Goal: Register for event/course

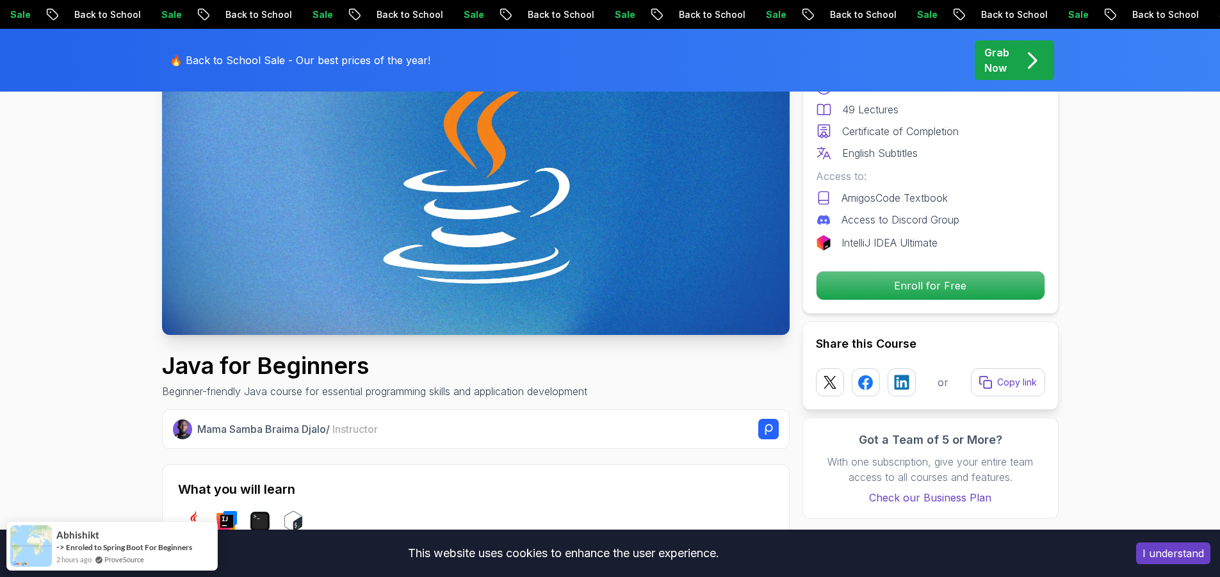
scroll to position [192, 0]
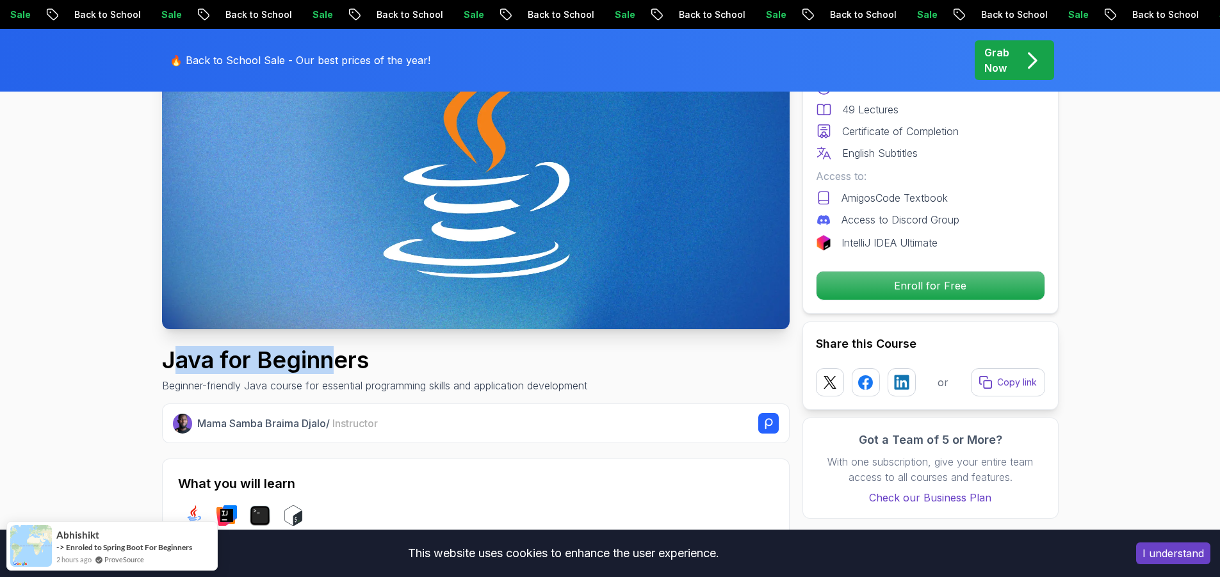
drag, startPoint x: 173, startPoint y: 361, endPoint x: 338, endPoint y: 356, distance: 164.7
click at [338, 356] on h1 "Java for Beginners" at bounding box center [374, 360] width 425 height 26
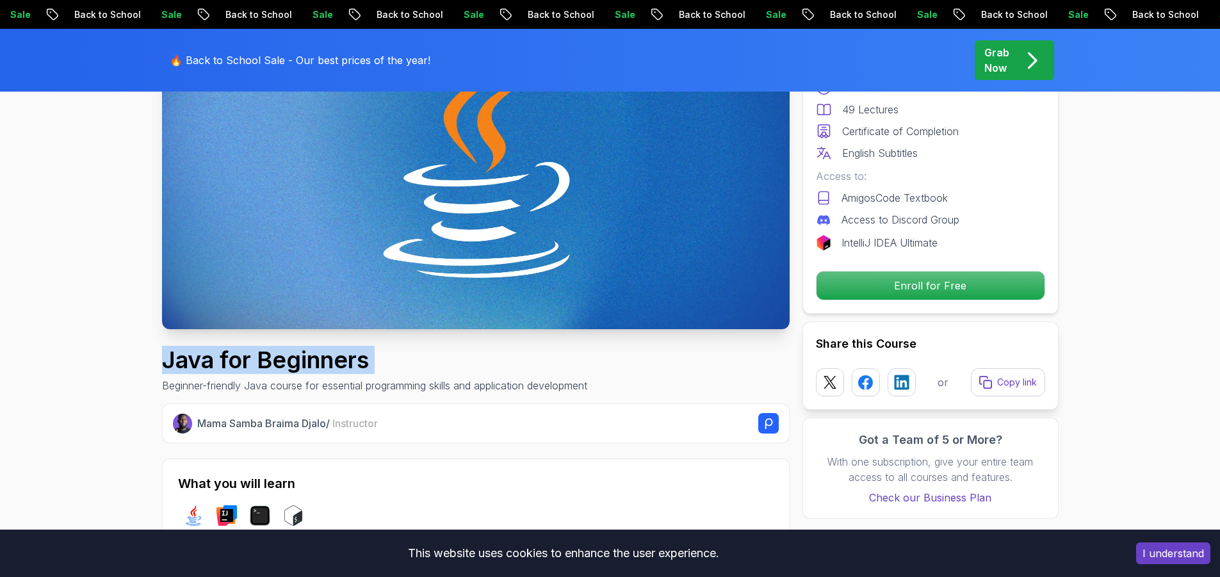
click at [286, 356] on h1 "Java for Beginners" at bounding box center [374, 360] width 425 height 26
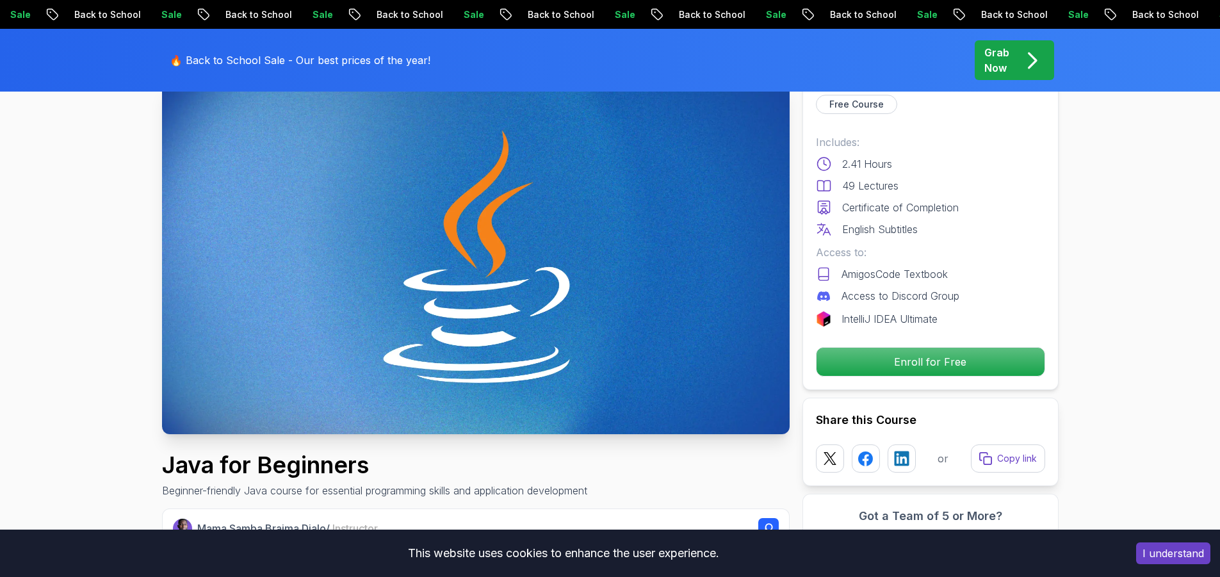
scroll to position [64, 0]
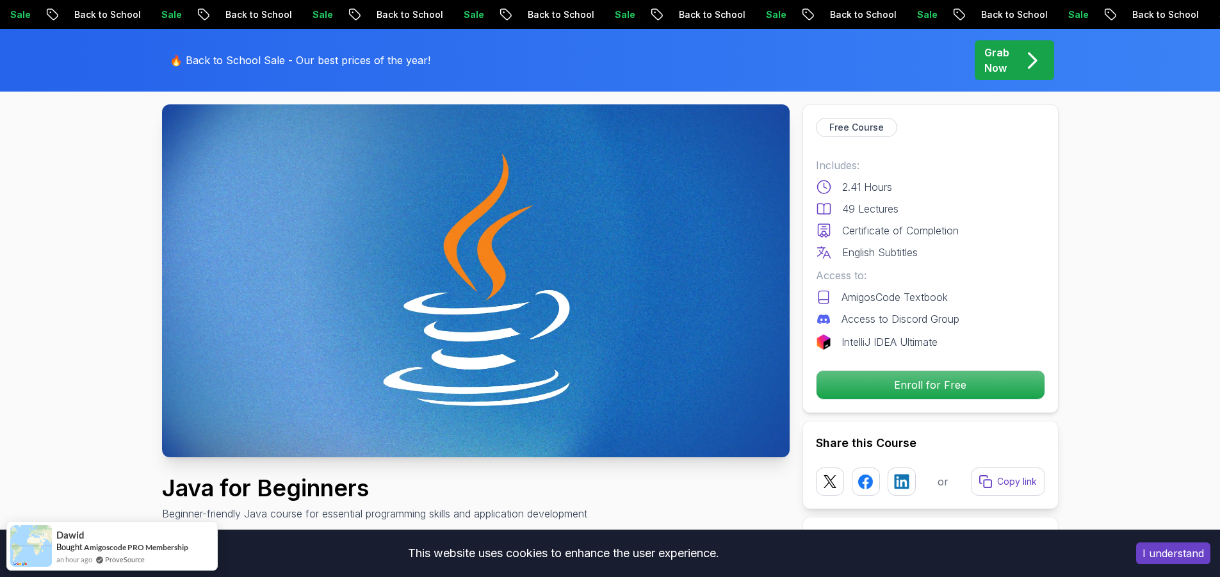
drag, startPoint x: 878, startPoint y: 229, endPoint x: 921, endPoint y: 229, distance: 43.6
click at [921, 229] on p "Certificate of Completion" at bounding box center [900, 230] width 117 height 15
click at [894, 253] on p "English Subtitles" at bounding box center [880, 252] width 76 height 15
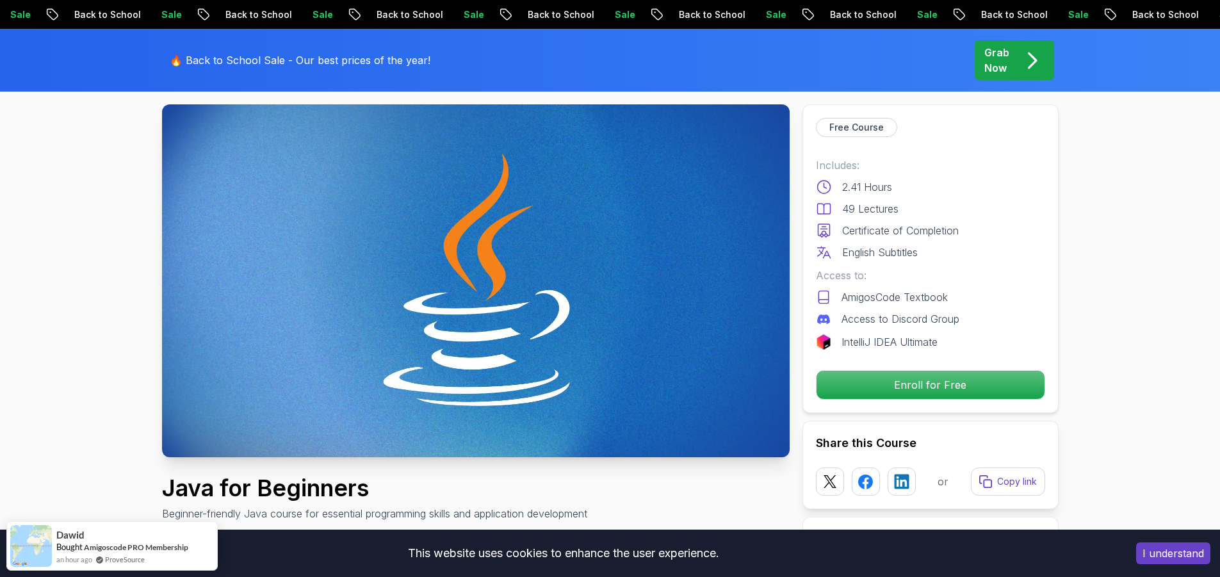
click at [894, 253] on p "English Subtitles" at bounding box center [880, 252] width 76 height 15
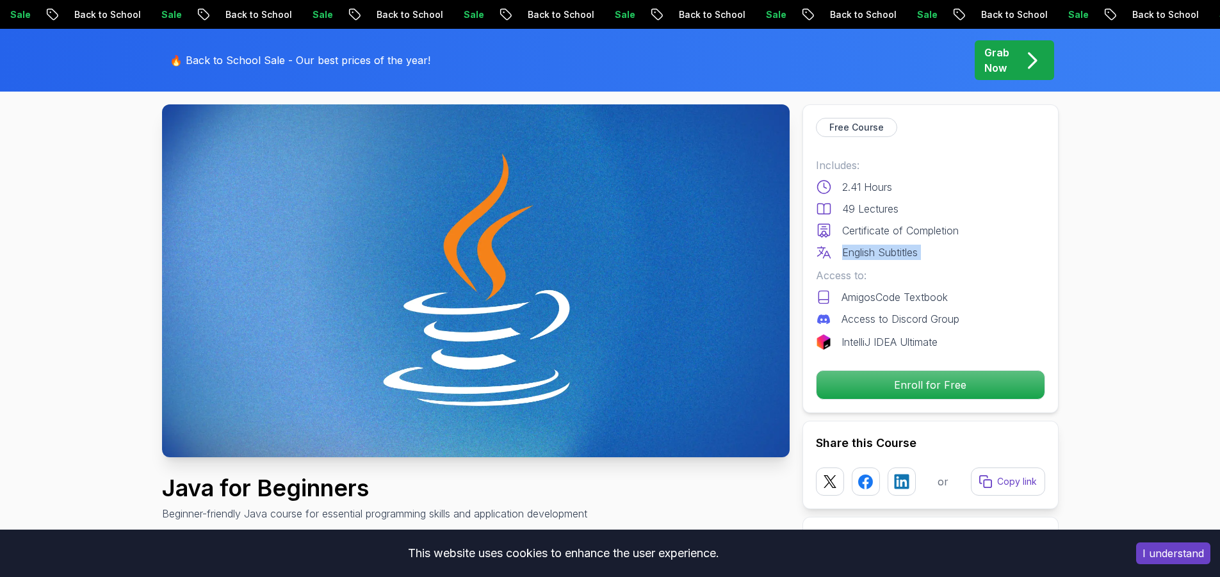
click at [894, 253] on p "English Subtitles" at bounding box center [880, 252] width 76 height 15
click at [876, 324] on p "Access to Discord Group" at bounding box center [901, 318] width 118 height 15
click at [897, 319] on p "Access to Discord Group" at bounding box center [901, 318] width 118 height 15
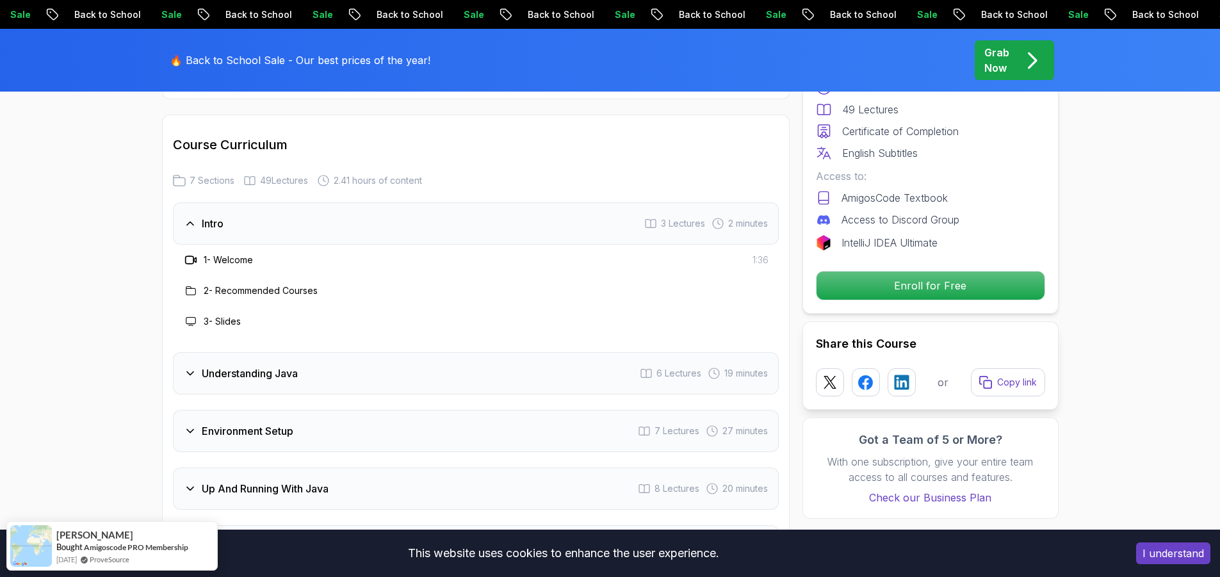
scroll to position [1730, 0]
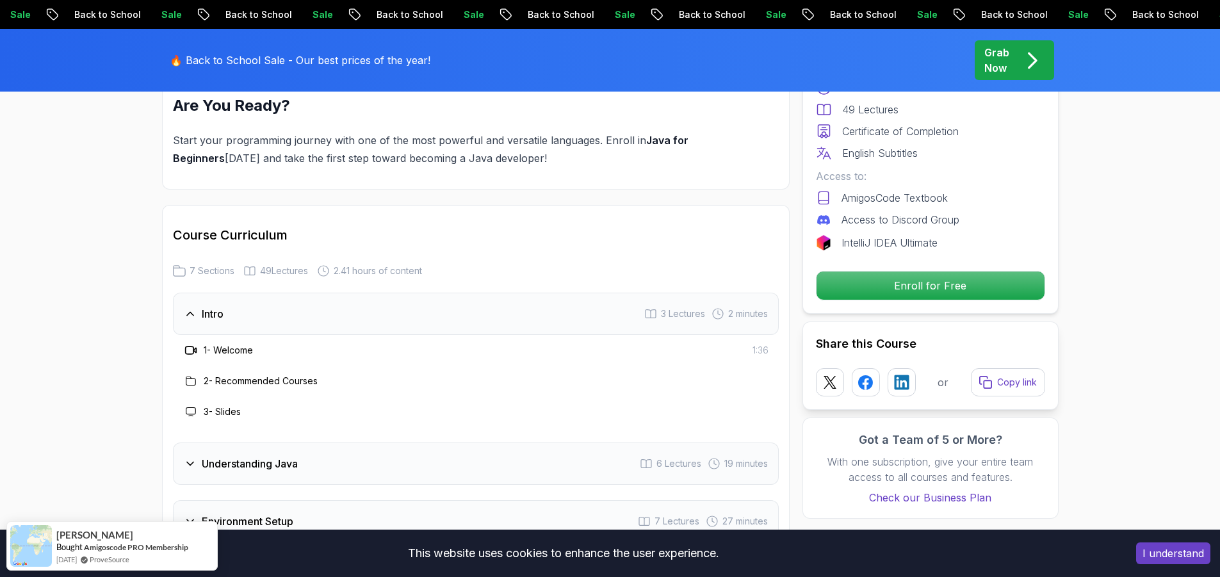
click at [189, 306] on div "Intro" at bounding box center [204, 313] width 40 height 15
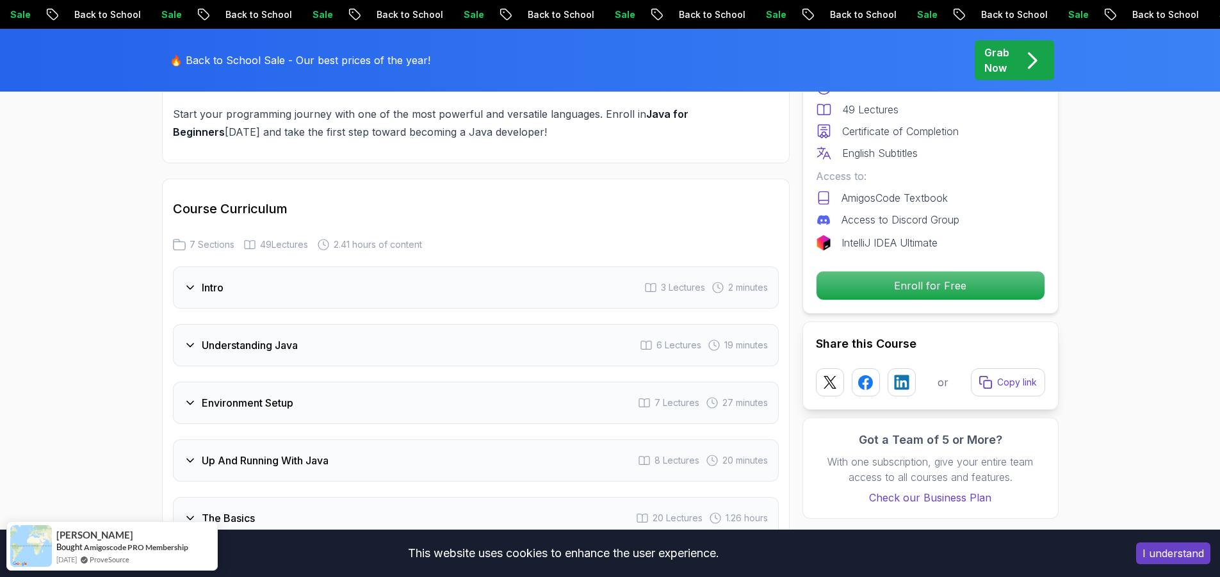
scroll to position [1794, 0]
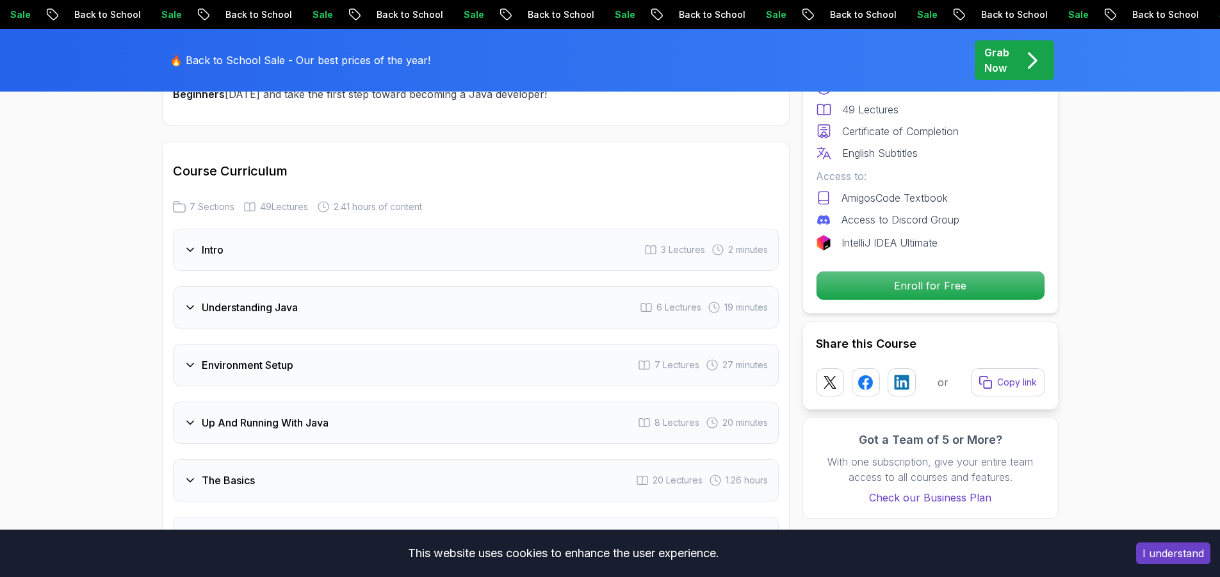
click at [188, 301] on icon at bounding box center [190, 307] width 13 height 13
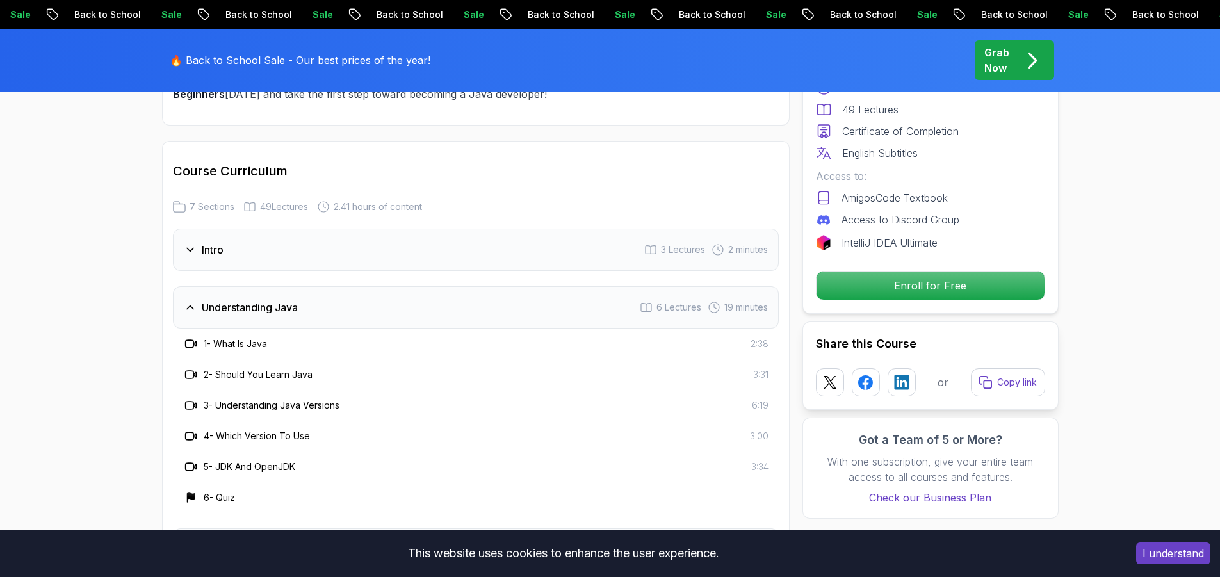
click at [231, 338] on h3 "1 - What Is Java" at bounding box center [235, 344] width 63 height 13
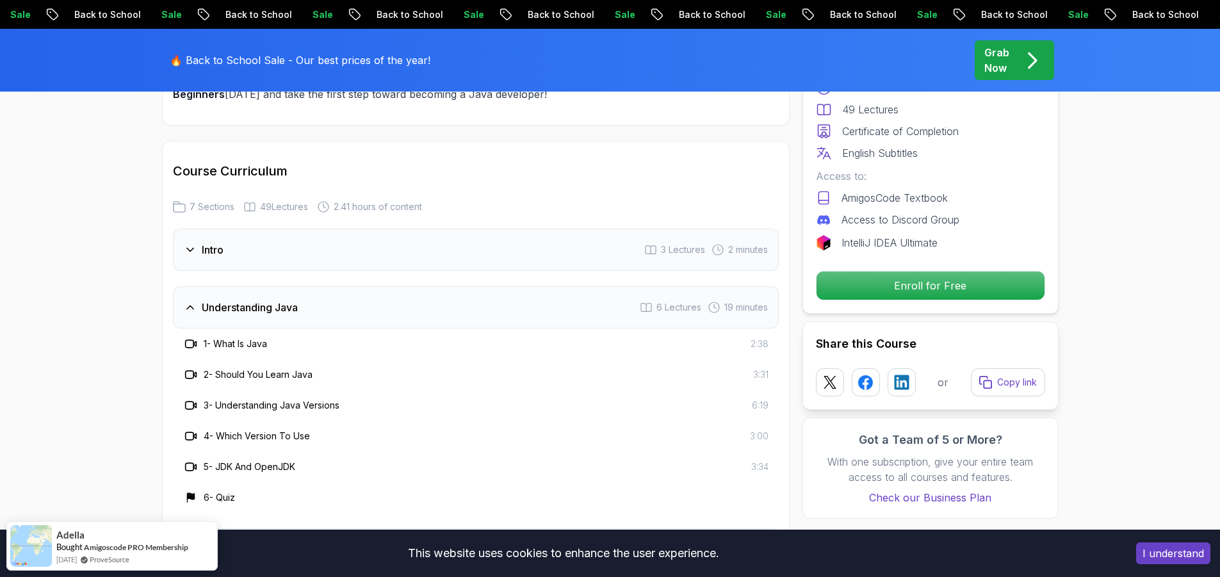
click at [186, 340] on icon at bounding box center [189, 344] width 8 height 8
click at [191, 338] on icon at bounding box center [191, 344] width 13 height 13
click at [194, 286] on div "Understanding Java 6 Lectures 19 minutes" at bounding box center [476, 307] width 606 height 42
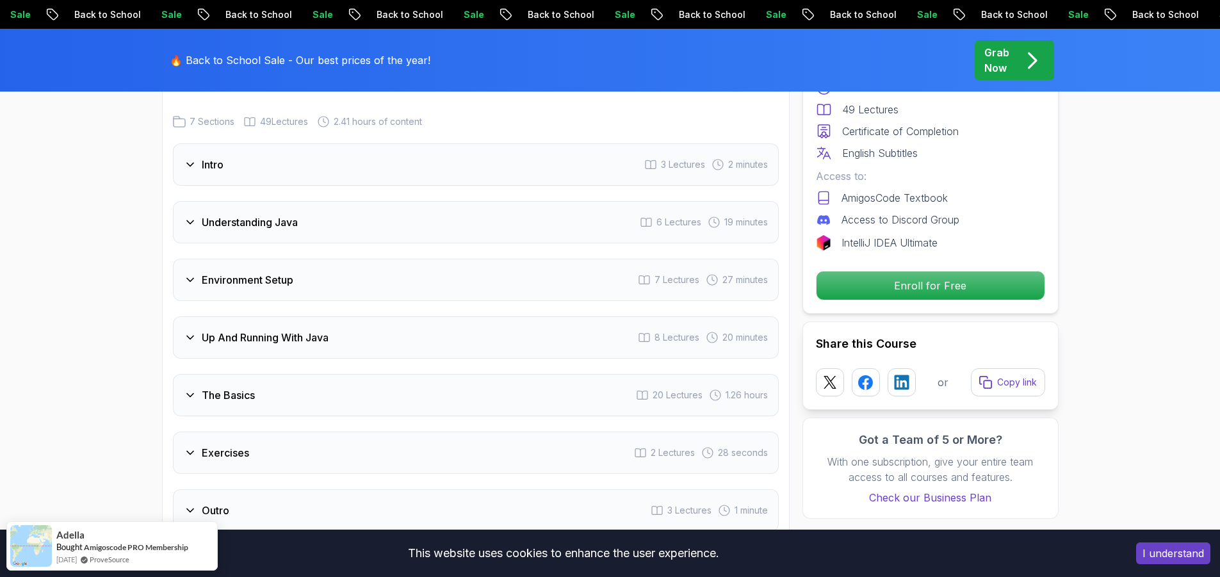
scroll to position [1922, 0]
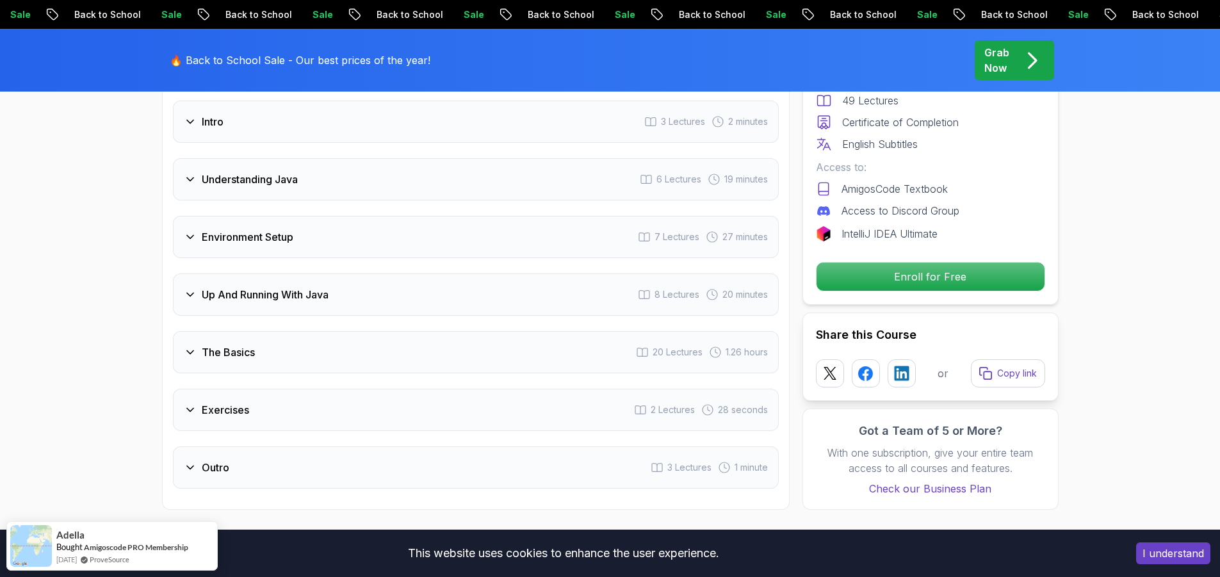
click at [198, 345] on div "The Basics" at bounding box center [219, 352] width 71 height 15
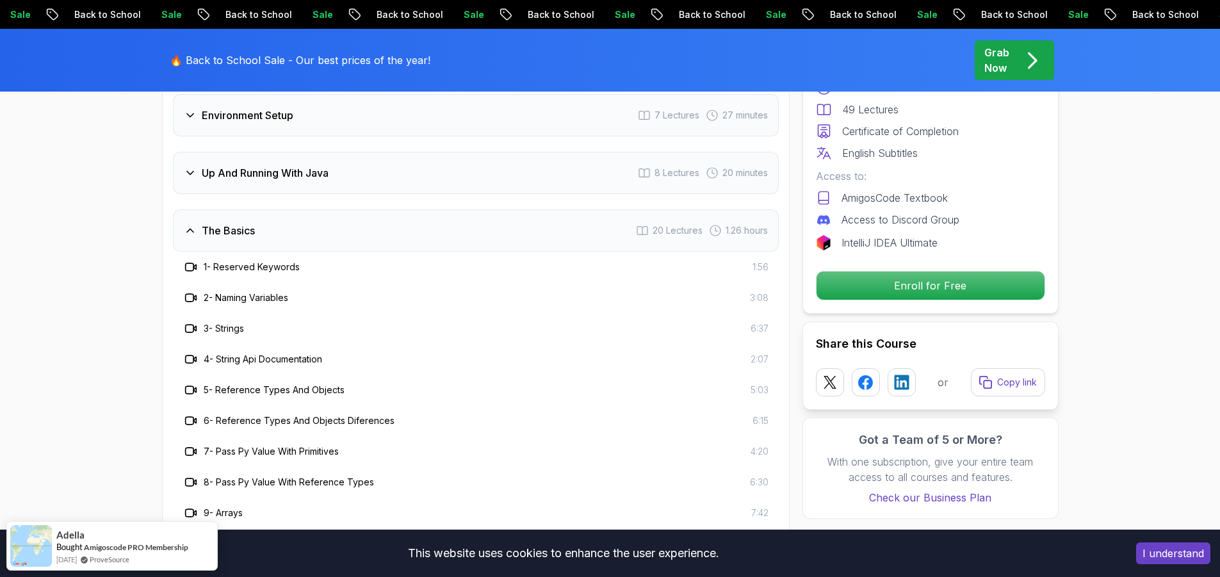
scroll to position [2114, 0]
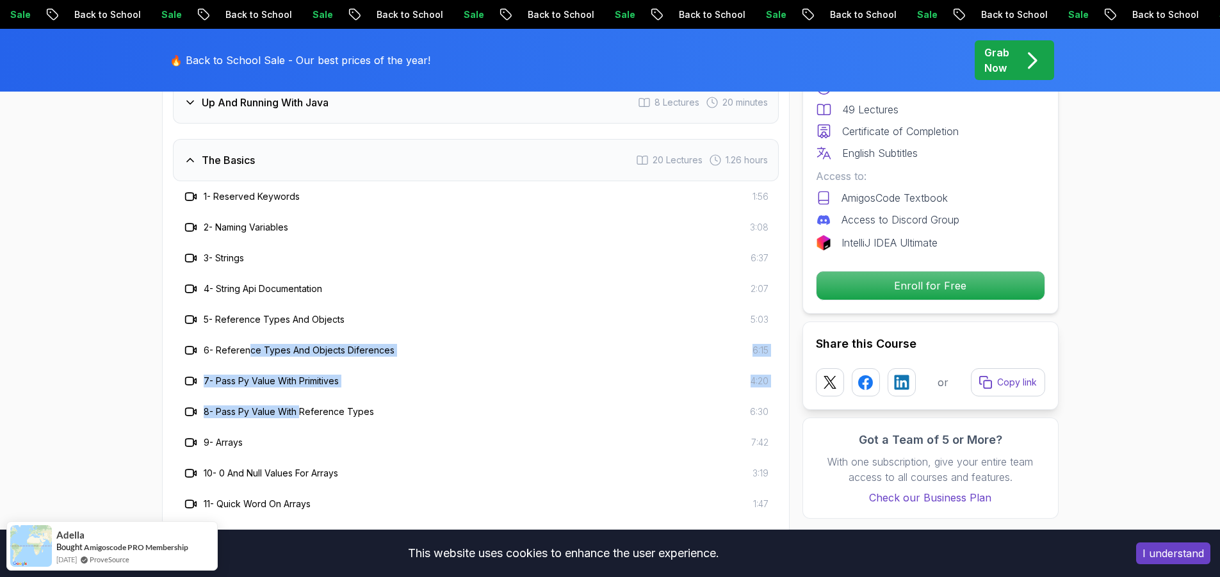
drag, startPoint x: 250, startPoint y: 313, endPoint x: 301, endPoint y: 352, distance: 64.3
click at [301, 352] on div "1 - Reserved Keywords 1:56 2 - Naming Variables 3:08 3 - Strings 6:37 4 - Strin…" at bounding box center [476, 488] width 606 height 615
click at [301, 397] on div "8 - Pass Py Value With Reference Types 6:30" at bounding box center [476, 412] width 606 height 31
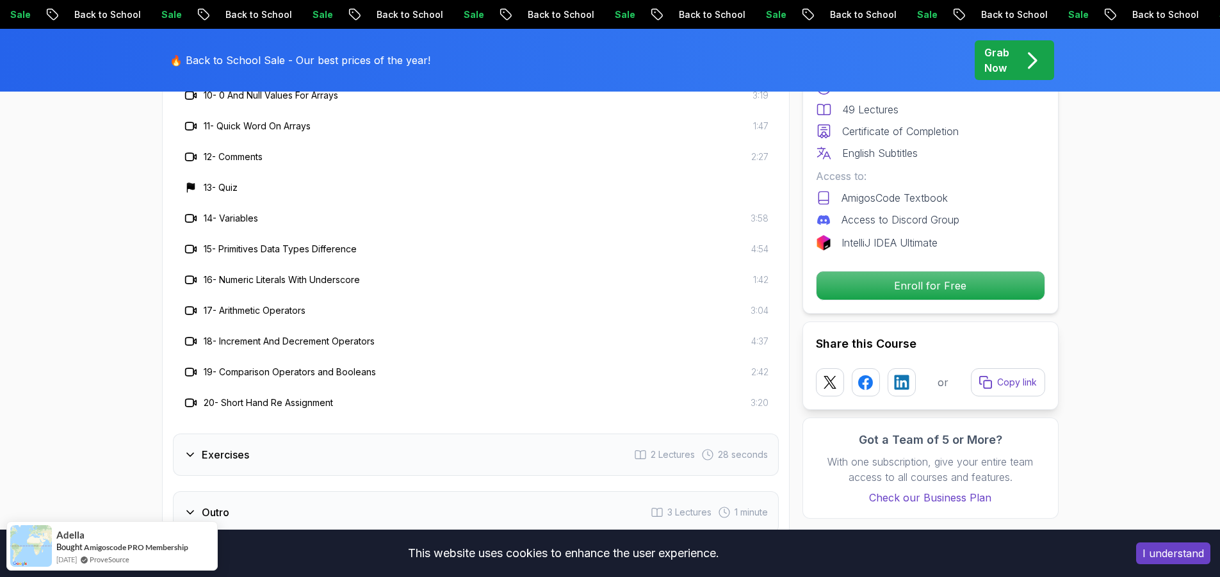
scroll to position [2499, 0]
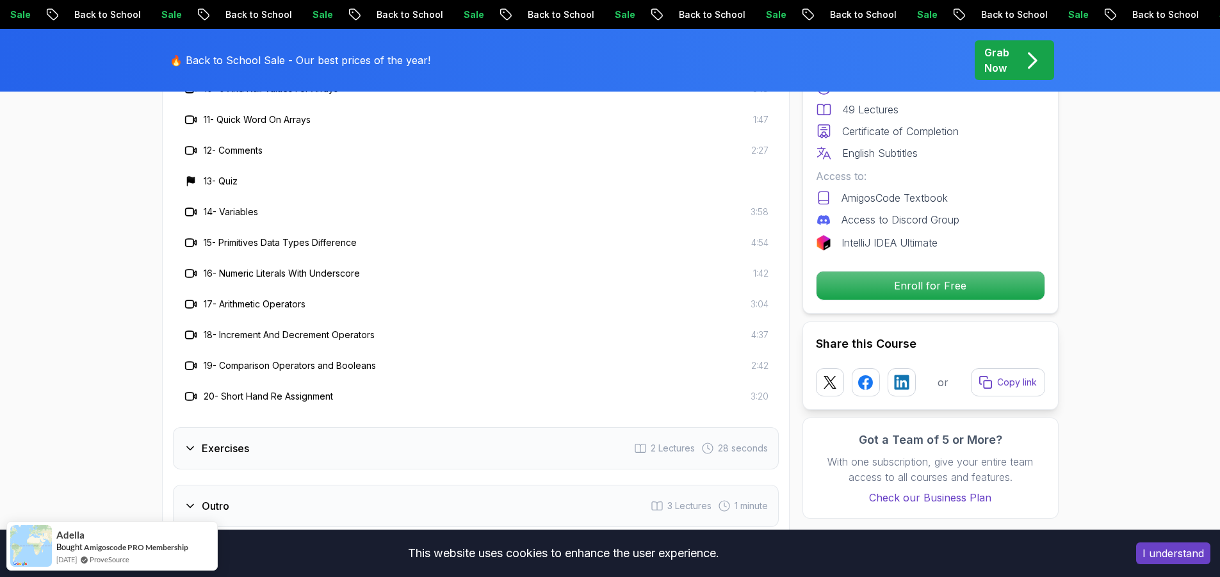
click at [193, 442] on icon at bounding box center [190, 448] width 13 height 13
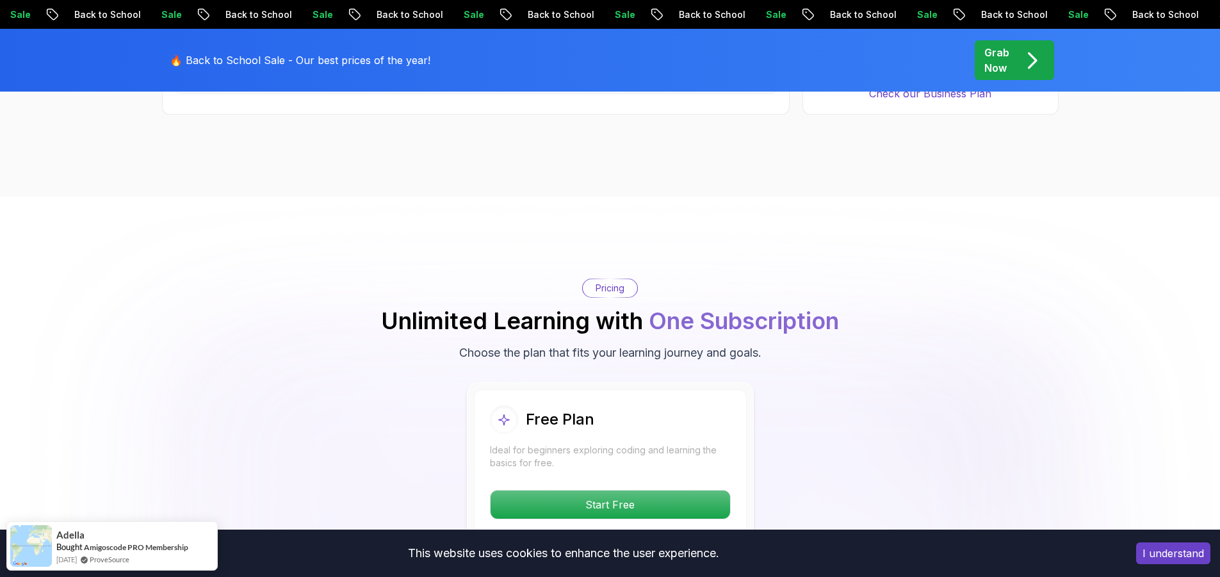
scroll to position [2370, 0]
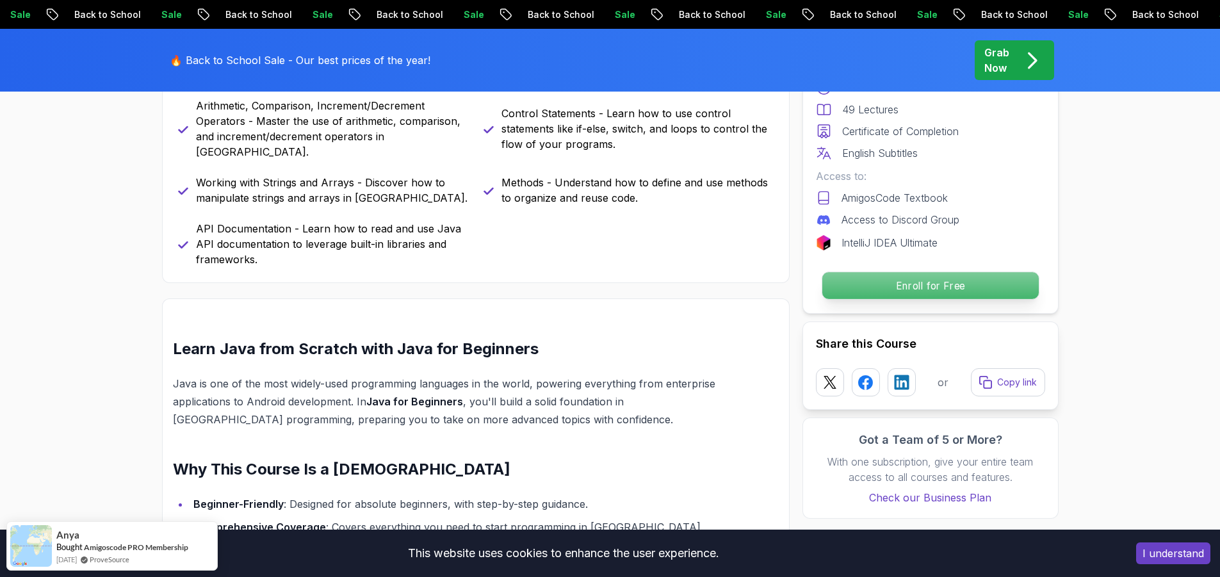
click at [914, 288] on p "Enroll for Free" at bounding box center [930, 285] width 217 height 27
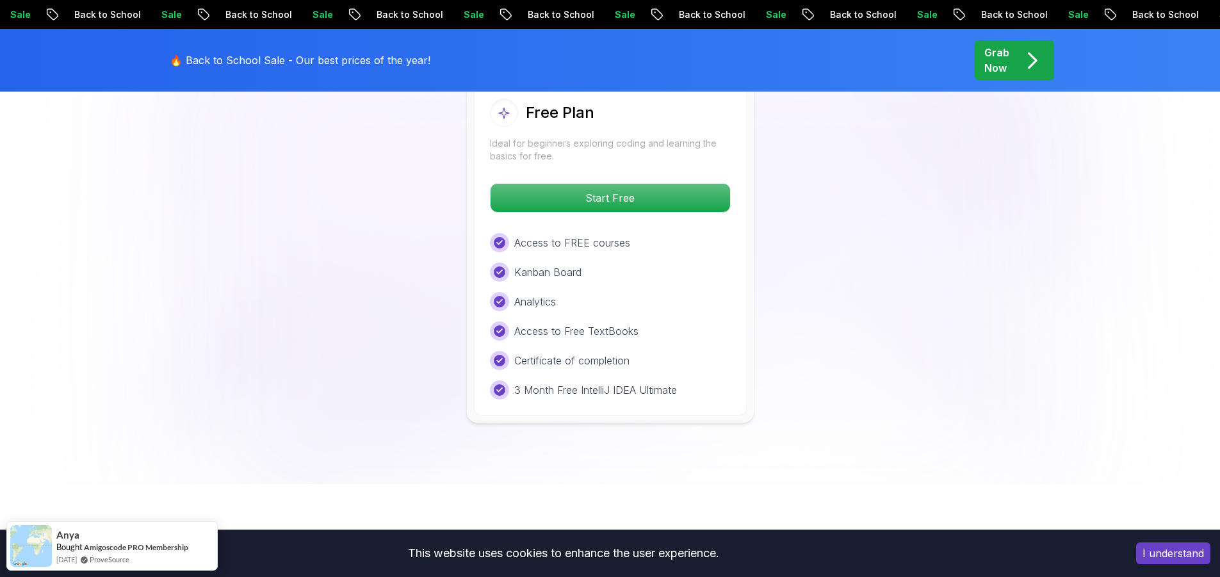
scroll to position [2588, 0]
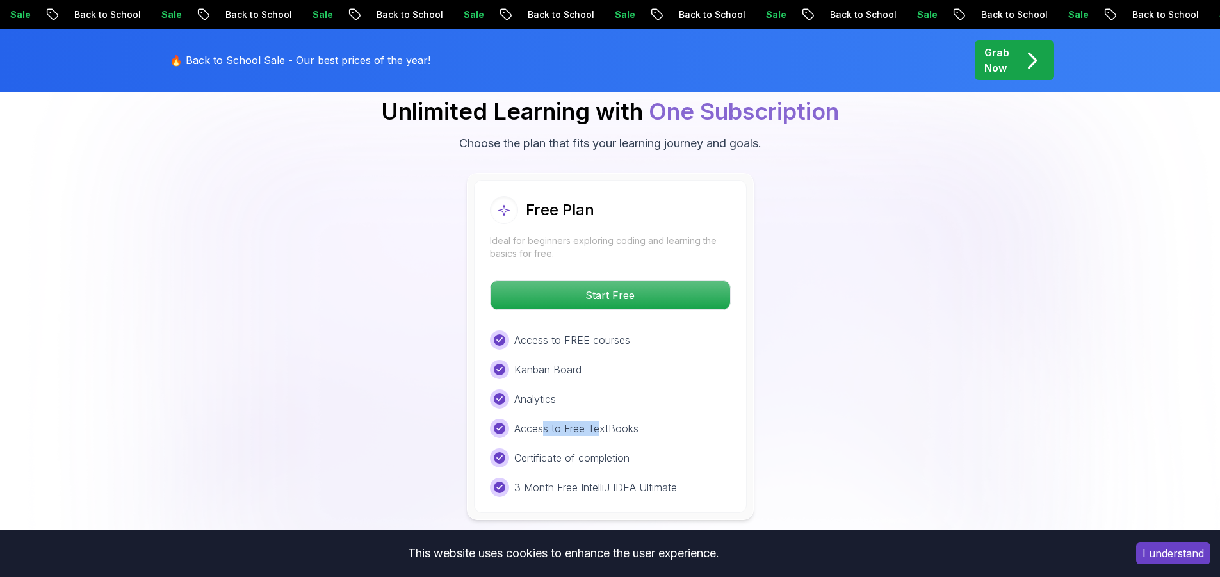
drag, startPoint x: 544, startPoint y: 379, endPoint x: 601, endPoint y: 378, distance: 57.0
click at [601, 421] on p "Access to Free TextBooks" at bounding box center [576, 428] width 124 height 15
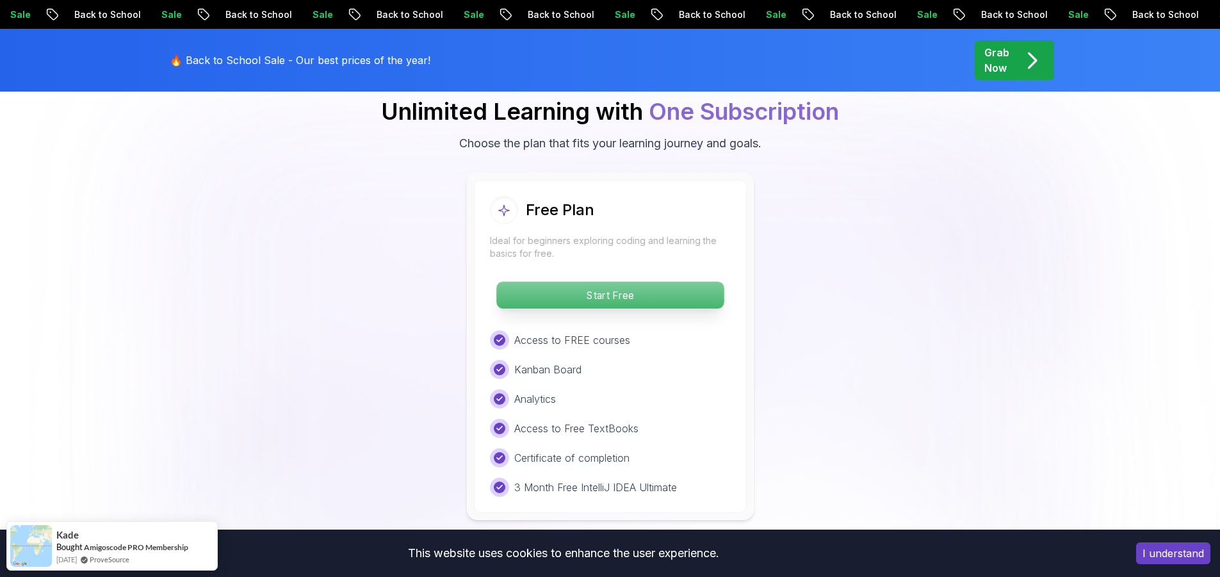
click at [600, 282] on p "Start Free" at bounding box center [609, 295] width 227 height 27
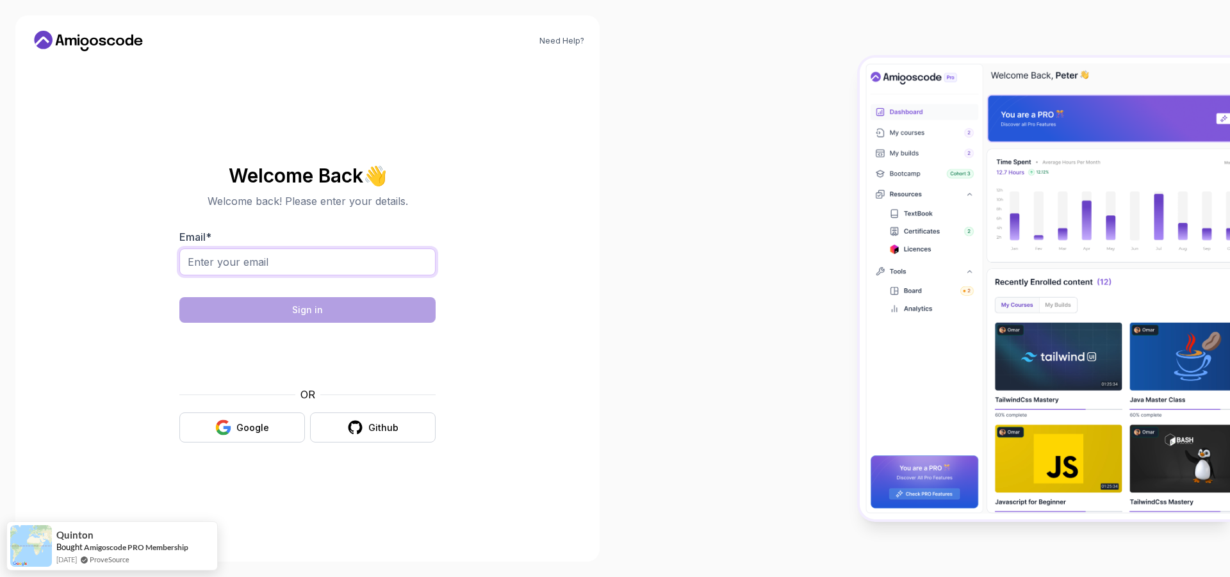
click at [390, 259] on input "Email *" at bounding box center [307, 262] width 256 height 27
type input "[EMAIL_ADDRESS][DOMAIN_NAME]"
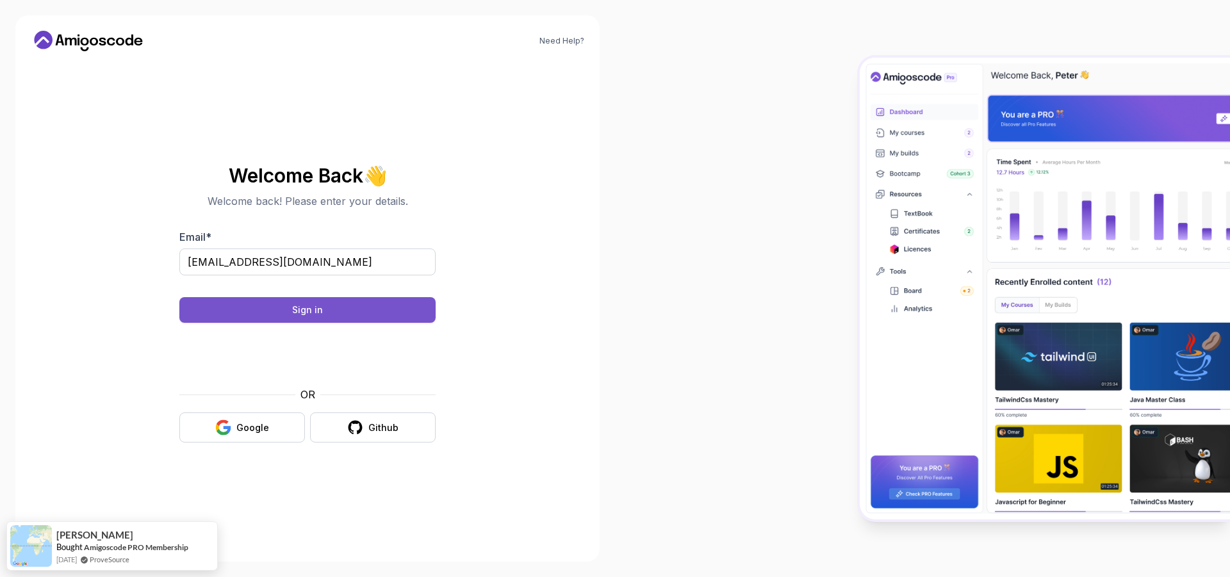
click at [283, 309] on button "Sign in" at bounding box center [307, 310] width 256 height 26
